Goal: Task Accomplishment & Management: Manage account settings

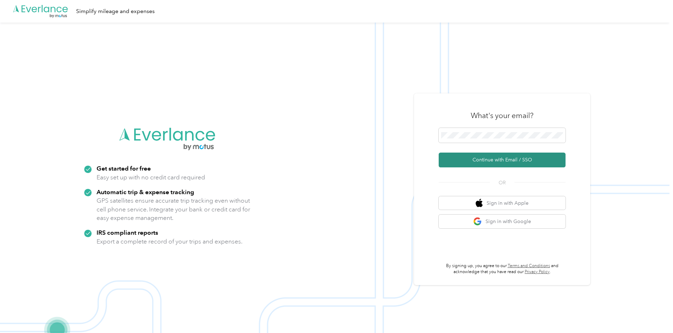
click at [485, 159] on button "Continue with Email / SSO" at bounding box center [502, 160] width 127 height 15
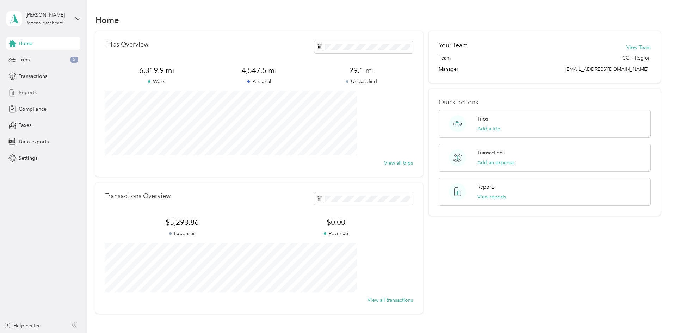
click at [30, 96] on span "Reports" at bounding box center [28, 92] width 18 height 7
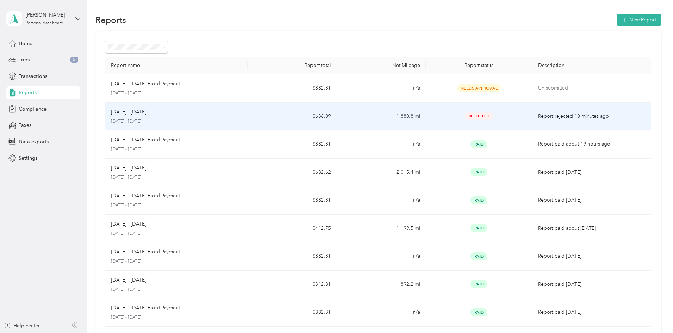
click at [196, 122] on p "[DATE] - [DATE]" at bounding box center [176, 121] width 131 height 6
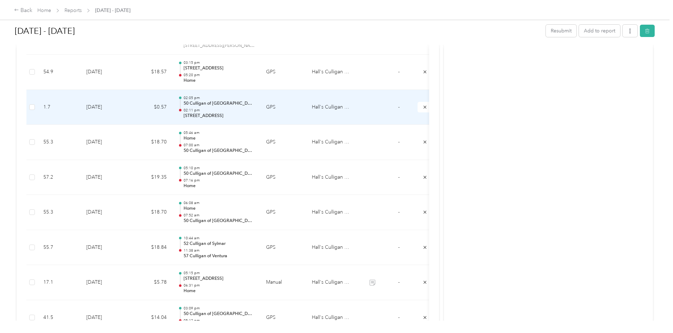
scroll to position [967, 0]
click at [255, 110] on p "02:11 pm" at bounding box center [219, 110] width 71 height 5
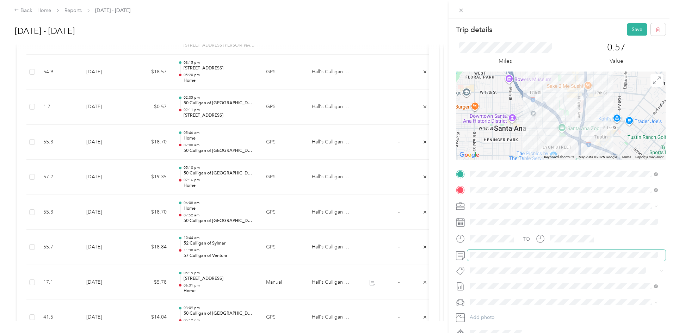
scroll to position [0, 0]
click at [627, 32] on button "Save" at bounding box center [637, 30] width 20 height 12
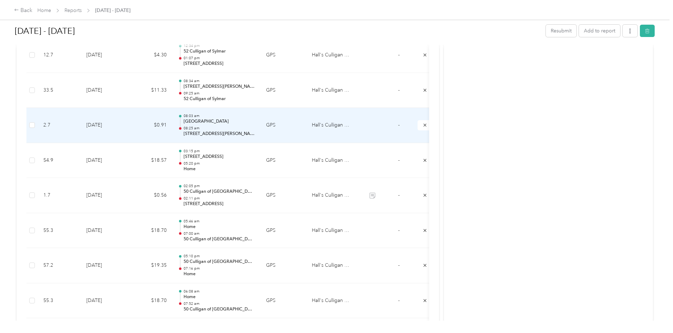
scroll to position [861, 0]
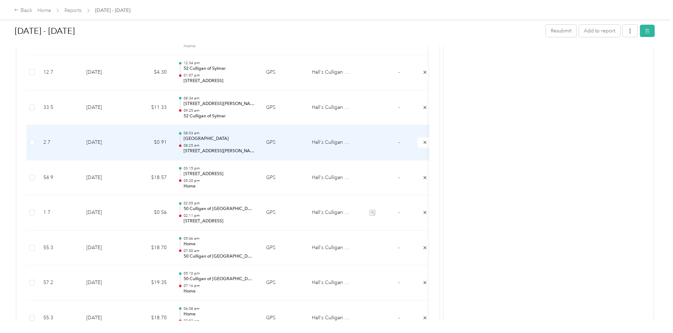
click at [306, 145] on td "GPS" at bounding box center [283, 142] width 46 height 35
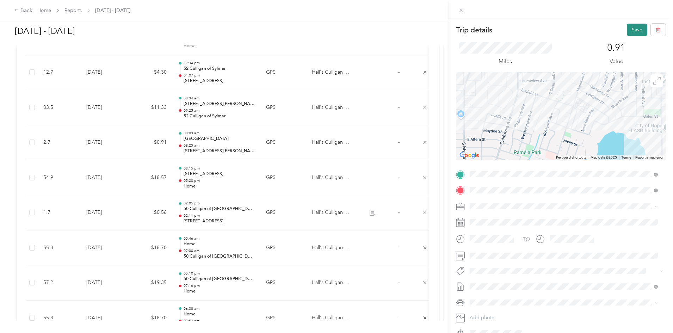
scroll to position [0, 0]
click at [628, 28] on button "Save" at bounding box center [637, 30] width 20 height 12
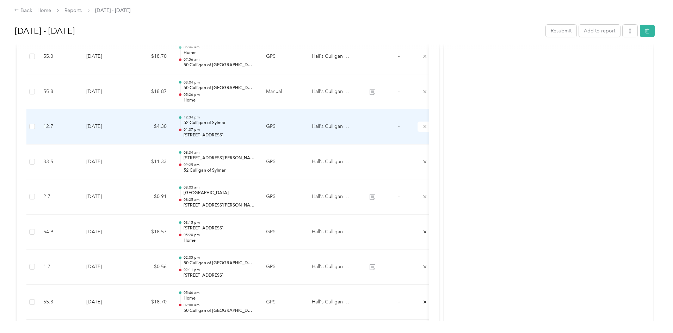
scroll to position [791, 0]
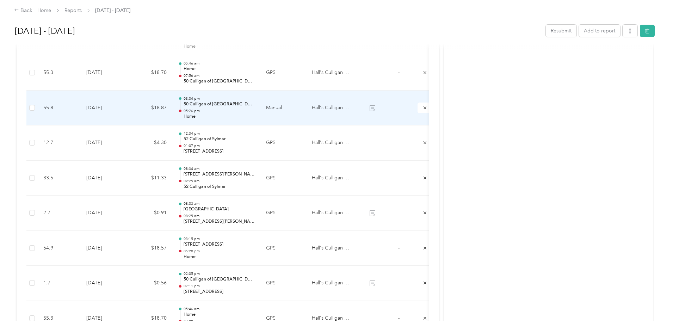
click at [255, 111] on p "05:26 pm" at bounding box center [219, 111] width 71 height 5
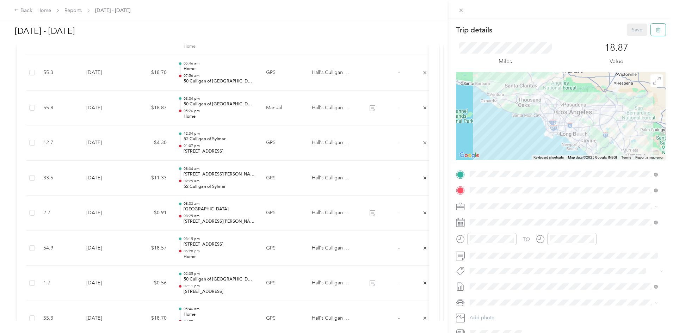
click at [651, 33] on button "button" at bounding box center [658, 30] width 15 height 12
click at [628, 41] on button "Yes" at bounding box center [633, 38] width 14 height 11
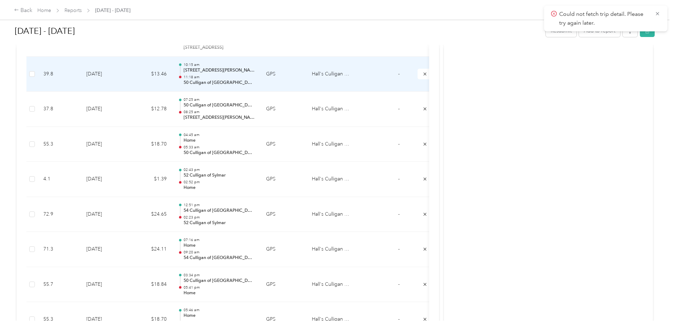
scroll to position [509, 0]
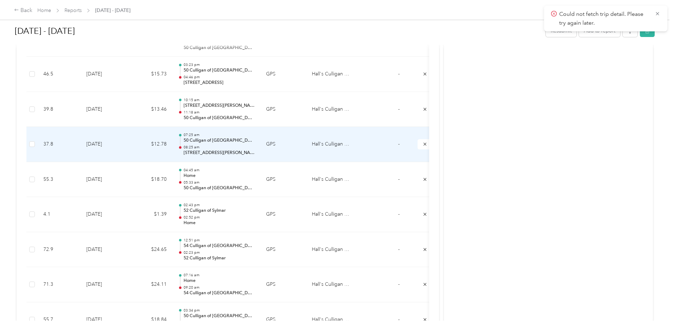
click at [306, 144] on td "GPS" at bounding box center [283, 144] width 46 height 35
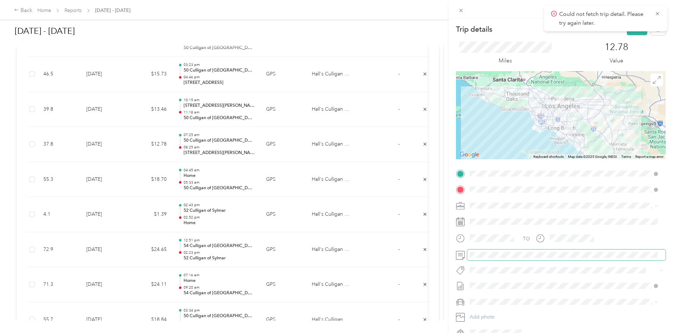
scroll to position [0, 0]
click at [628, 32] on button "Save" at bounding box center [637, 30] width 20 height 12
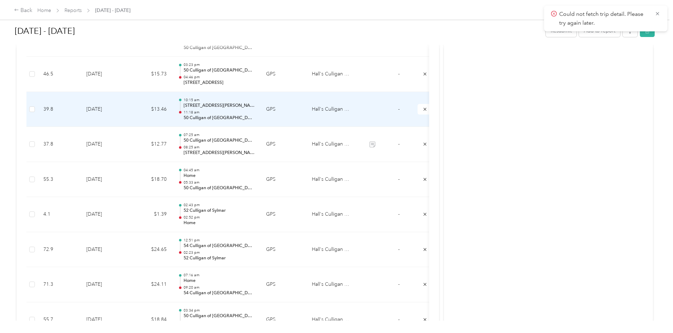
click at [255, 111] on p "11:18 am" at bounding box center [219, 112] width 71 height 5
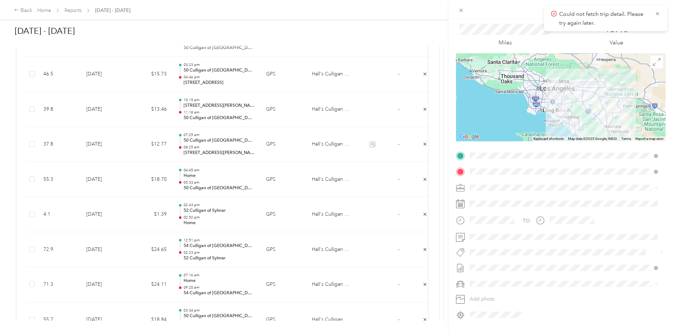
scroll to position [37, 0]
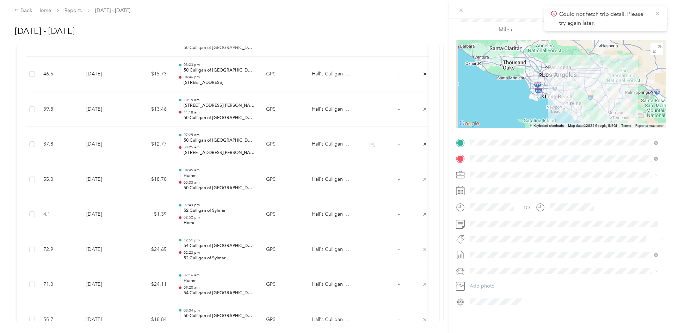
click at [657, 13] on icon at bounding box center [658, 14] width 6 height 6
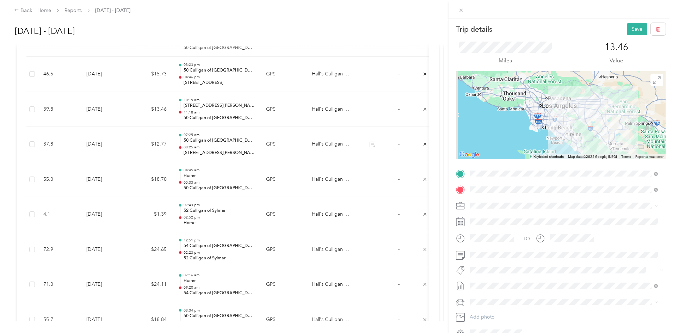
scroll to position [0, 0]
click at [628, 33] on button "Save" at bounding box center [637, 30] width 20 height 12
click at [659, 13] on icon at bounding box center [658, 14] width 6 height 6
click at [310, 83] on div "Trip details Save This trip cannot be edited because it is either under review,…" at bounding box center [336, 166] width 673 height 333
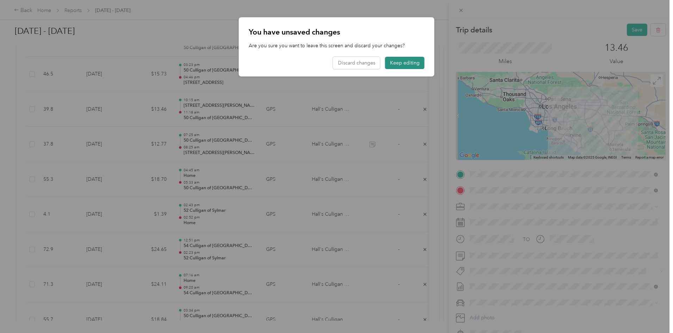
click at [407, 62] on button "Keep editing" at bounding box center [404, 63] width 39 height 12
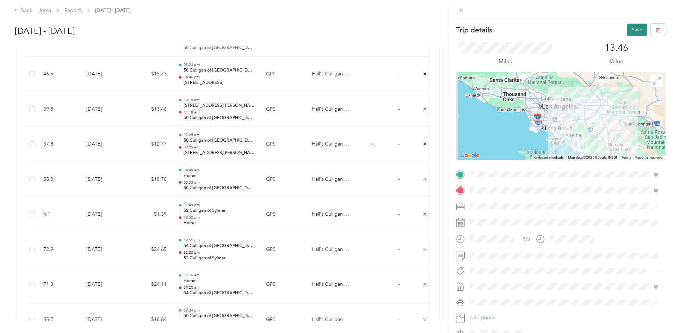
click at [631, 31] on button "Save" at bounding box center [637, 30] width 20 height 12
click at [630, 31] on button "Save" at bounding box center [637, 30] width 20 height 12
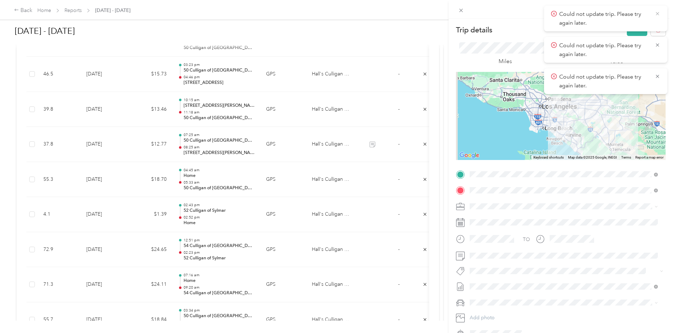
click at [660, 13] on icon at bounding box center [658, 14] width 6 height 6
click at [658, 13] on icon at bounding box center [657, 13] width 3 height 3
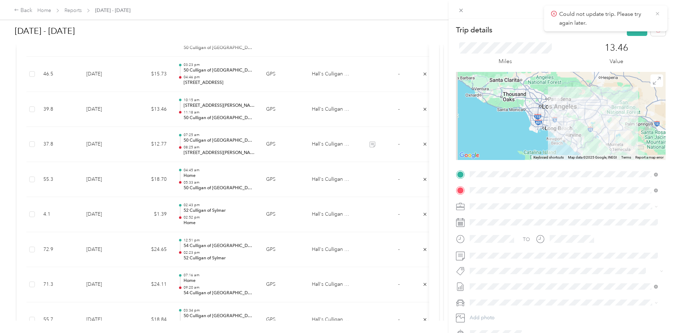
click at [658, 16] on icon at bounding box center [658, 14] width 6 height 6
click at [461, 8] on icon at bounding box center [461, 10] width 6 height 6
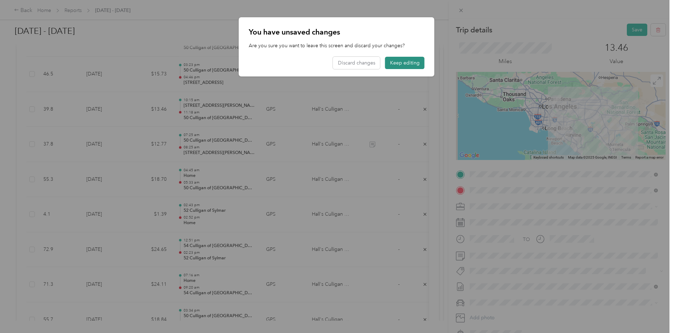
click at [399, 65] on button "Keep editing" at bounding box center [404, 63] width 39 height 12
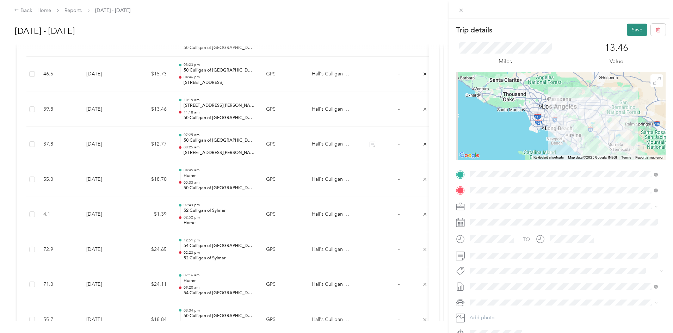
click at [628, 31] on button "Save" at bounding box center [637, 30] width 20 height 12
click at [658, 13] on icon at bounding box center [657, 13] width 3 height 3
click at [462, 11] on icon at bounding box center [461, 10] width 6 height 6
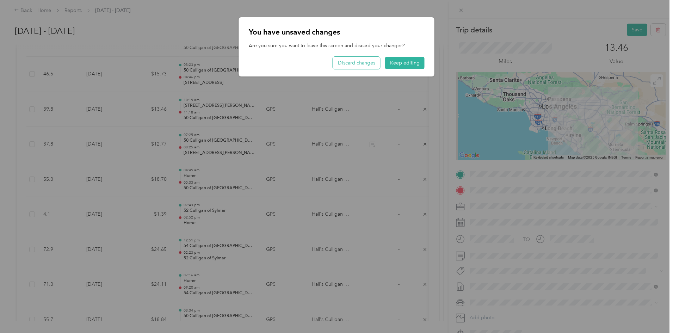
click at [349, 66] on button "Discard changes" at bounding box center [356, 63] width 47 height 12
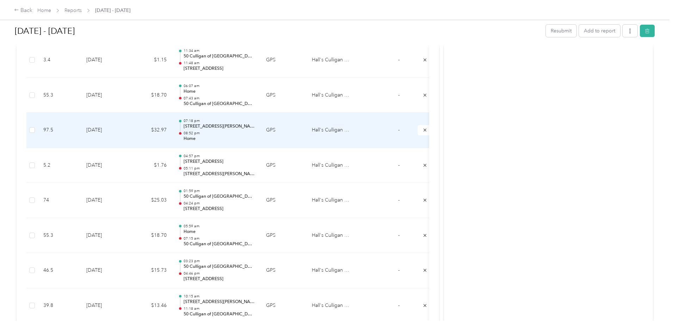
scroll to position [298, 0]
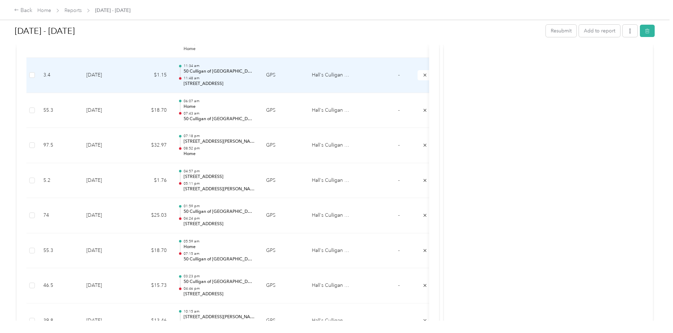
click at [306, 78] on td "GPS" at bounding box center [283, 75] width 46 height 35
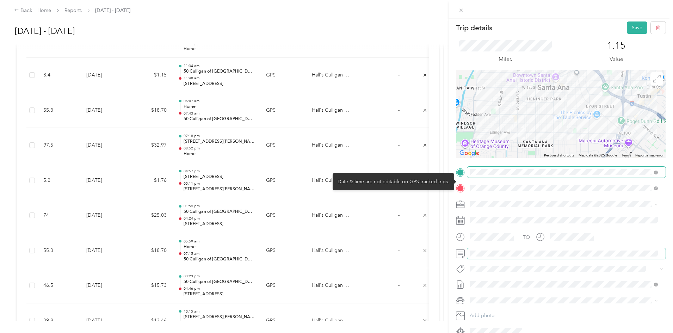
scroll to position [0, 0]
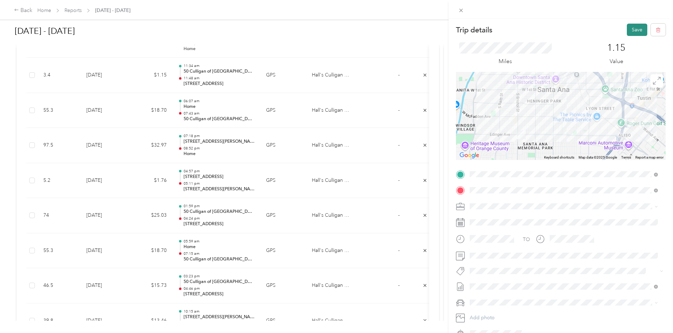
click at [631, 33] on button "Save" at bounding box center [637, 30] width 20 height 12
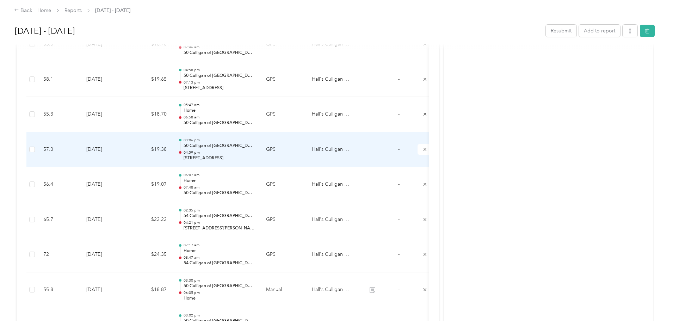
scroll to position [1320, 0]
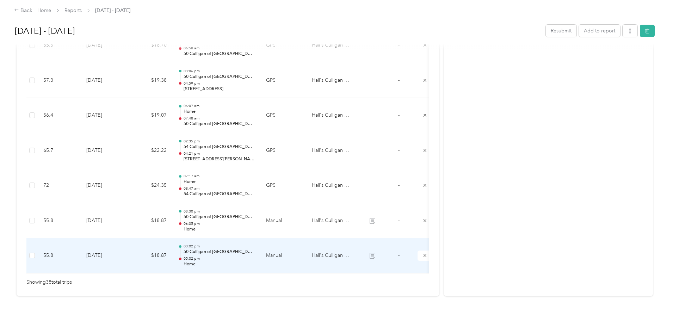
click at [255, 245] on div "03:02 pm 50 Culligan of [GEOGRAPHIC_DATA][PERSON_NAME] 05:02 pm Home" at bounding box center [219, 256] width 71 height 24
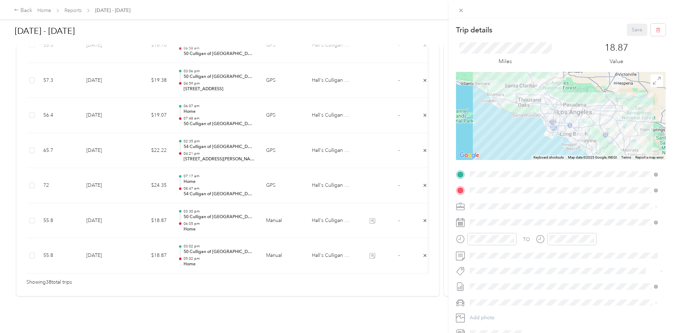
click at [479, 275] on div "Home [STREET_ADDRESS][US_STATE]" at bounding box center [563, 280] width 183 height 17
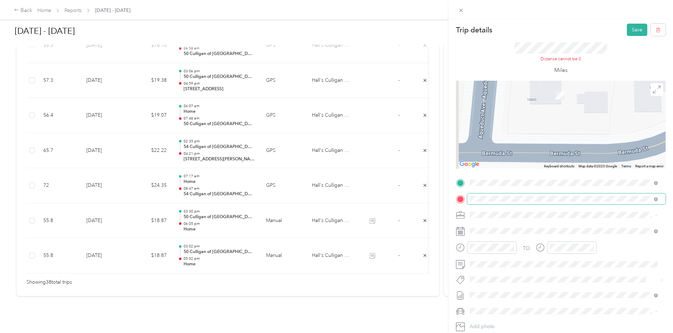
click at [656, 202] on span at bounding box center [656, 199] width 4 height 6
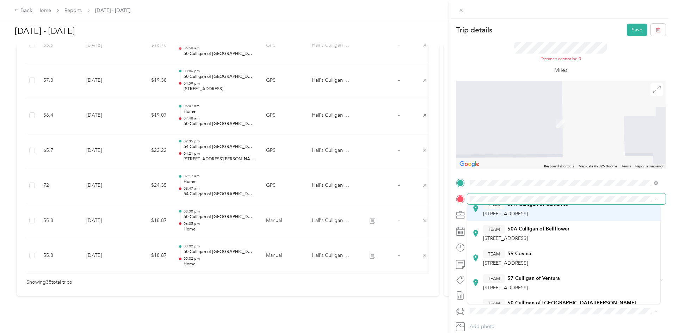
scroll to position [106, 0]
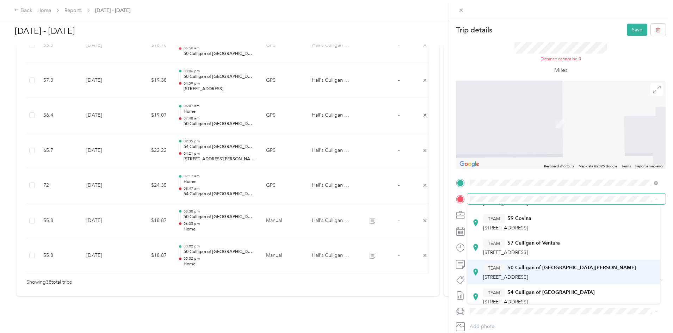
click at [552, 271] on strong "50 Culligan of [GEOGRAPHIC_DATA][PERSON_NAME]" at bounding box center [572, 268] width 129 height 6
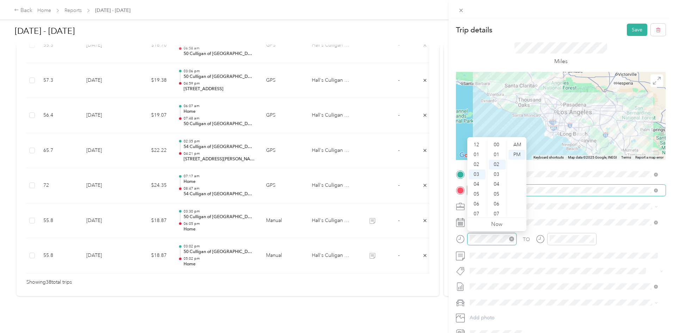
scroll to position [20, 0]
click at [475, 175] on div "06" at bounding box center [477, 175] width 17 height 10
click at [515, 144] on div "AM" at bounding box center [517, 145] width 17 height 10
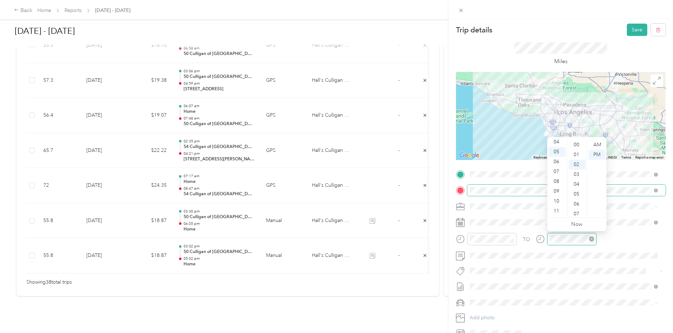
scroll to position [20, 0]
click at [558, 173] on div "07" at bounding box center [557, 172] width 17 height 10
click at [576, 177] on div "30" at bounding box center [577, 175] width 17 height 10
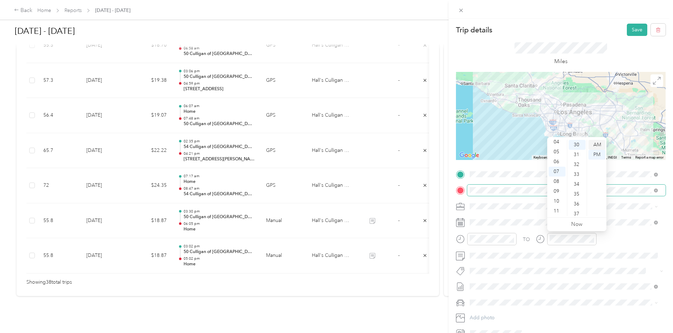
click at [592, 142] on div "AM" at bounding box center [597, 145] width 17 height 10
click at [630, 32] on button "Save" at bounding box center [637, 30] width 20 height 12
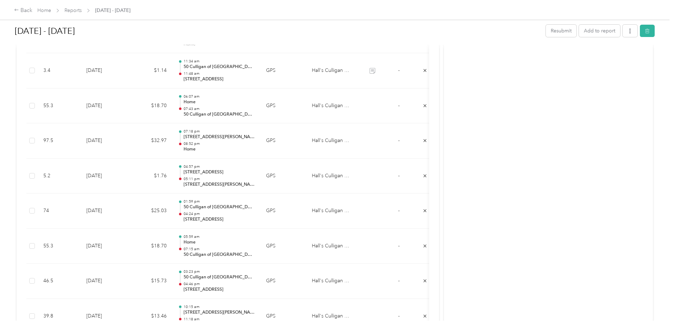
scroll to position [317, 0]
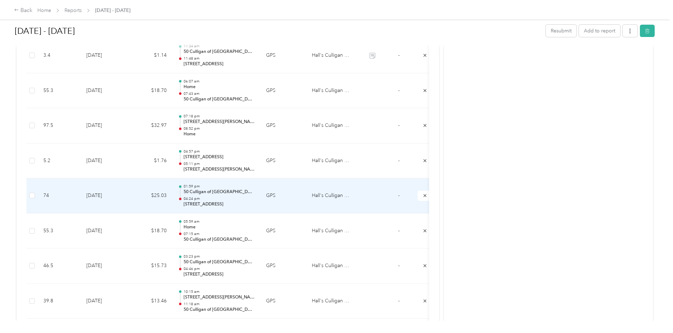
click at [306, 194] on td "GPS" at bounding box center [283, 195] width 46 height 35
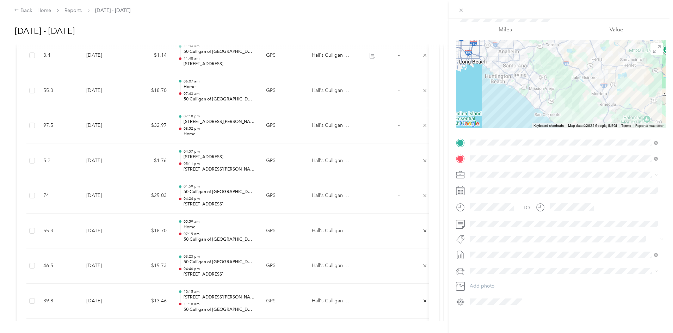
scroll to position [37, 0]
click at [501, 223] on span at bounding box center [566, 224] width 198 height 11
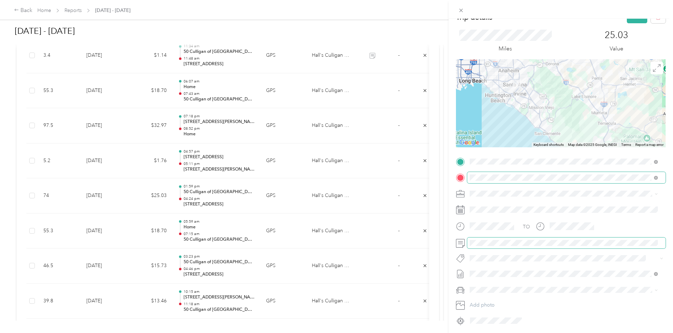
scroll to position [0, 0]
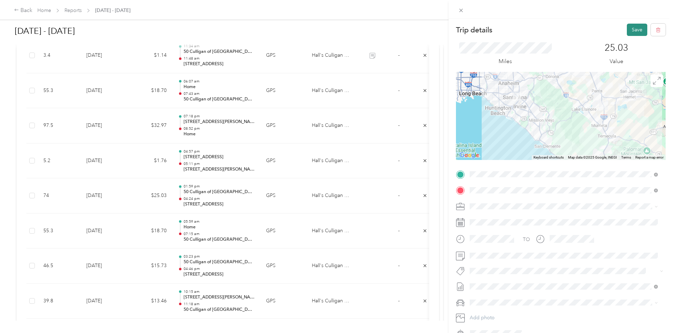
click at [628, 29] on button "Save" at bounding box center [637, 30] width 20 height 12
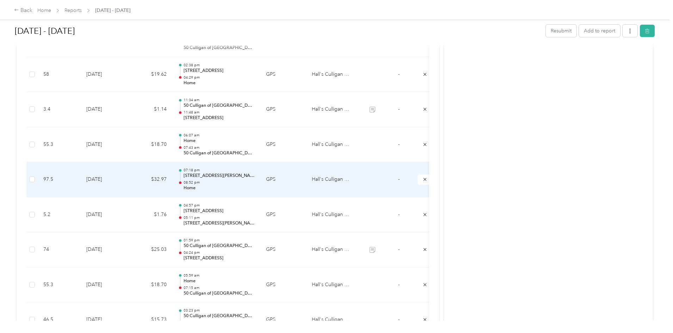
scroll to position [247, 0]
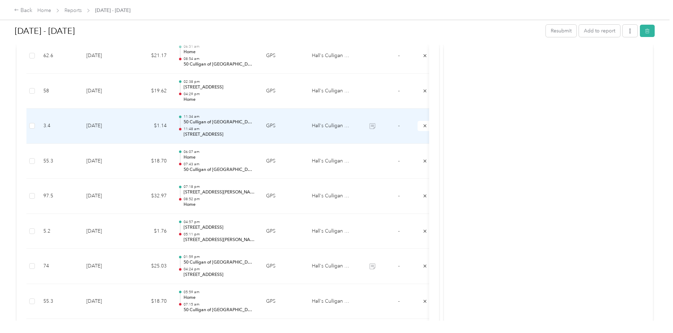
click at [255, 134] on p "[STREET_ADDRESS]" at bounding box center [219, 134] width 71 height 6
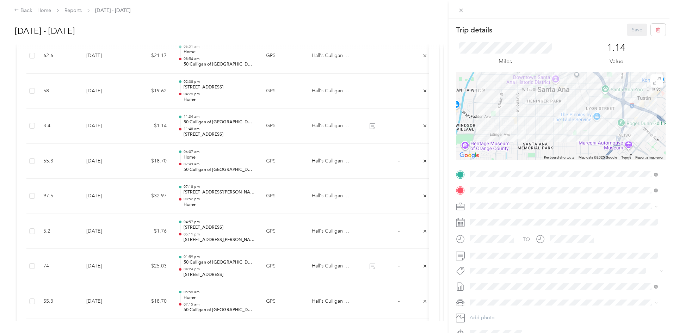
click at [317, 182] on div "Trip details Save This trip cannot be edited because it is either under review,…" at bounding box center [336, 166] width 673 height 333
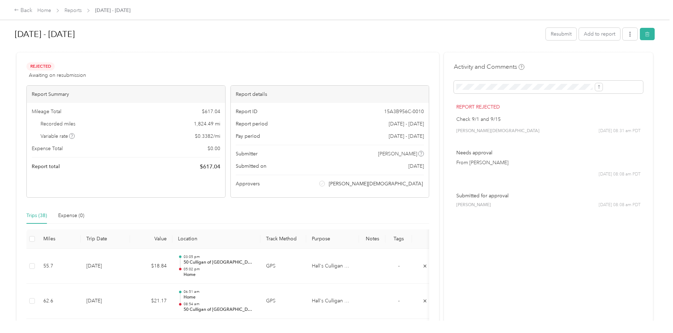
scroll to position [0, 0]
click at [546, 36] on button "Resubmit" at bounding box center [561, 35] width 31 height 12
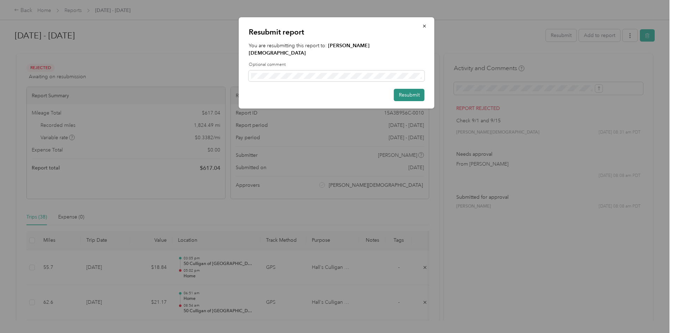
click at [405, 90] on button "Resubmit" at bounding box center [409, 95] width 31 height 12
